Goal: Task Accomplishment & Management: Manage account settings

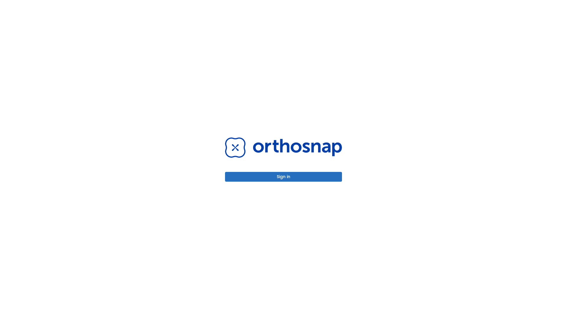
click at [284, 177] on button "Sign in" at bounding box center [283, 177] width 117 height 10
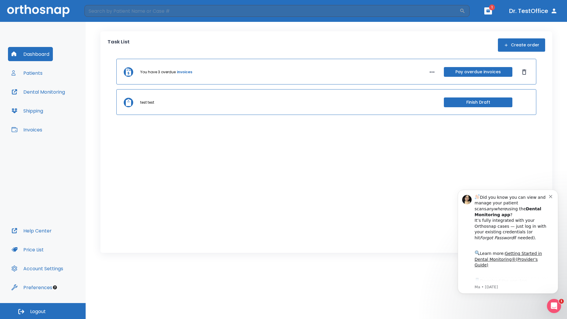
click at [43, 311] on span "Logout" at bounding box center [38, 311] width 16 height 6
